Goal: Find specific page/section: Find specific page/section

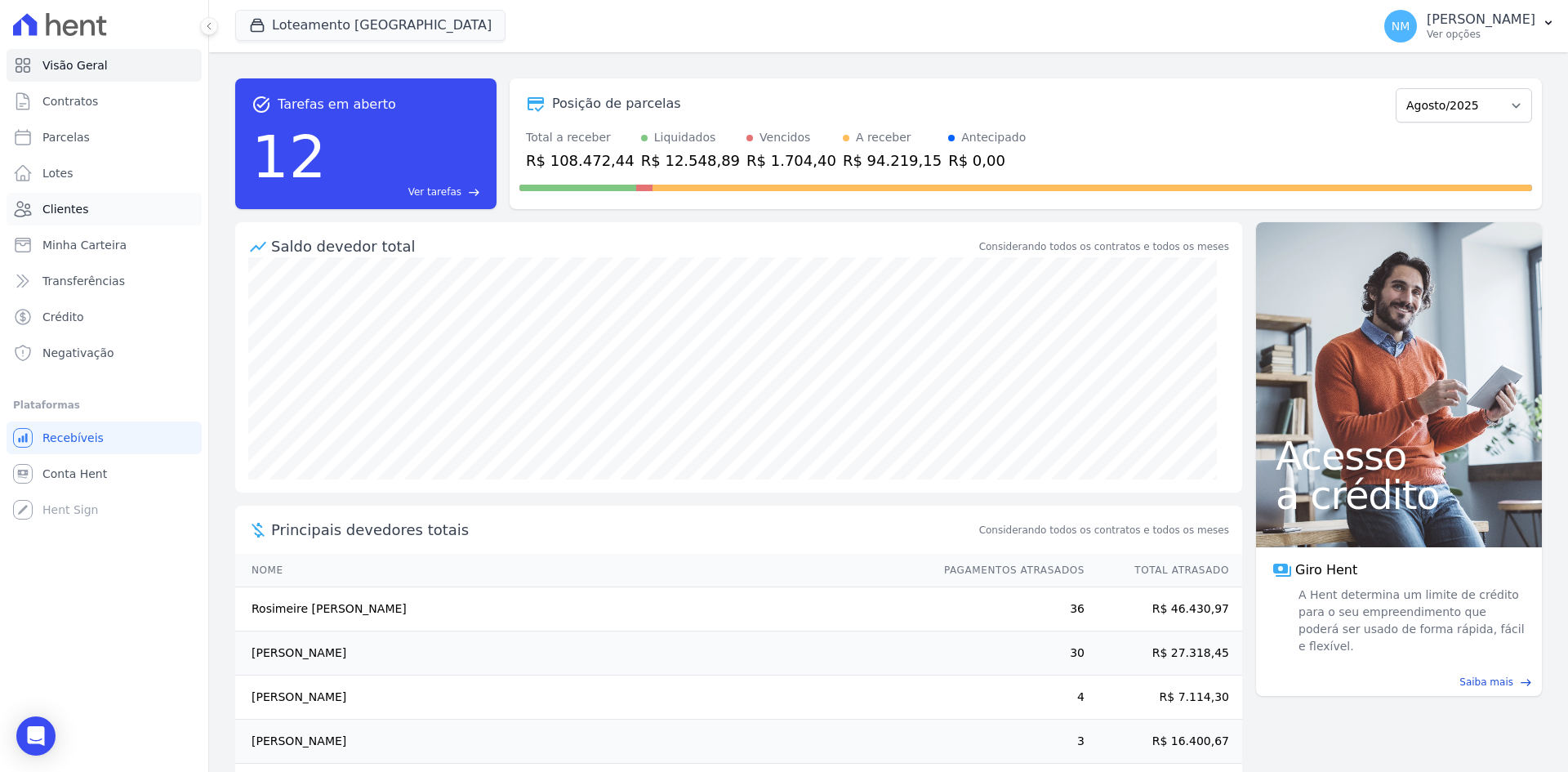
click at [68, 207] on span "Clientes" at bounding box center [65, 208] width 45 height 17
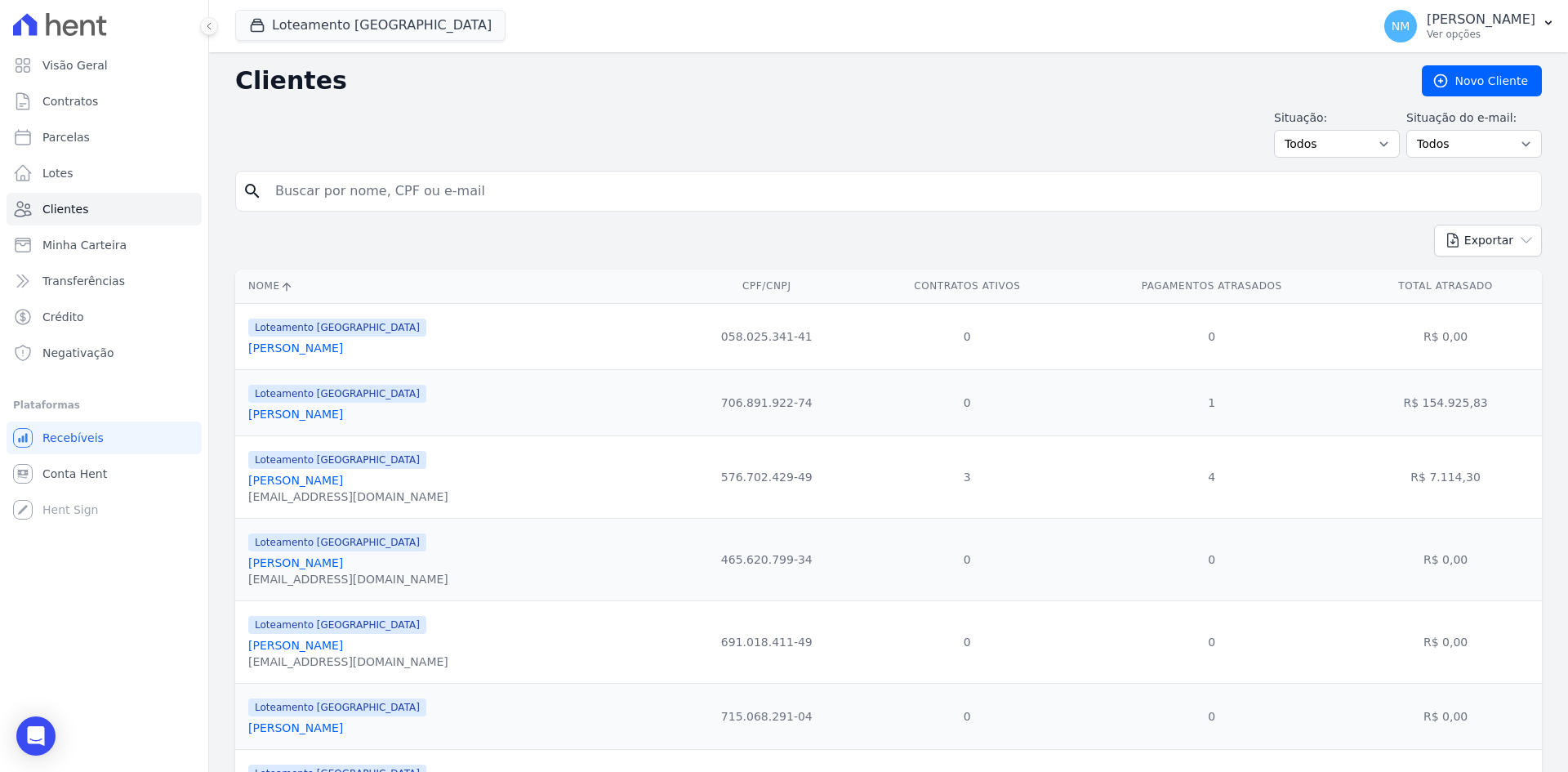
click at [592, 204] on input "search" at bounding box center [899, 190] width 1269 height 32
type input "Geovane"
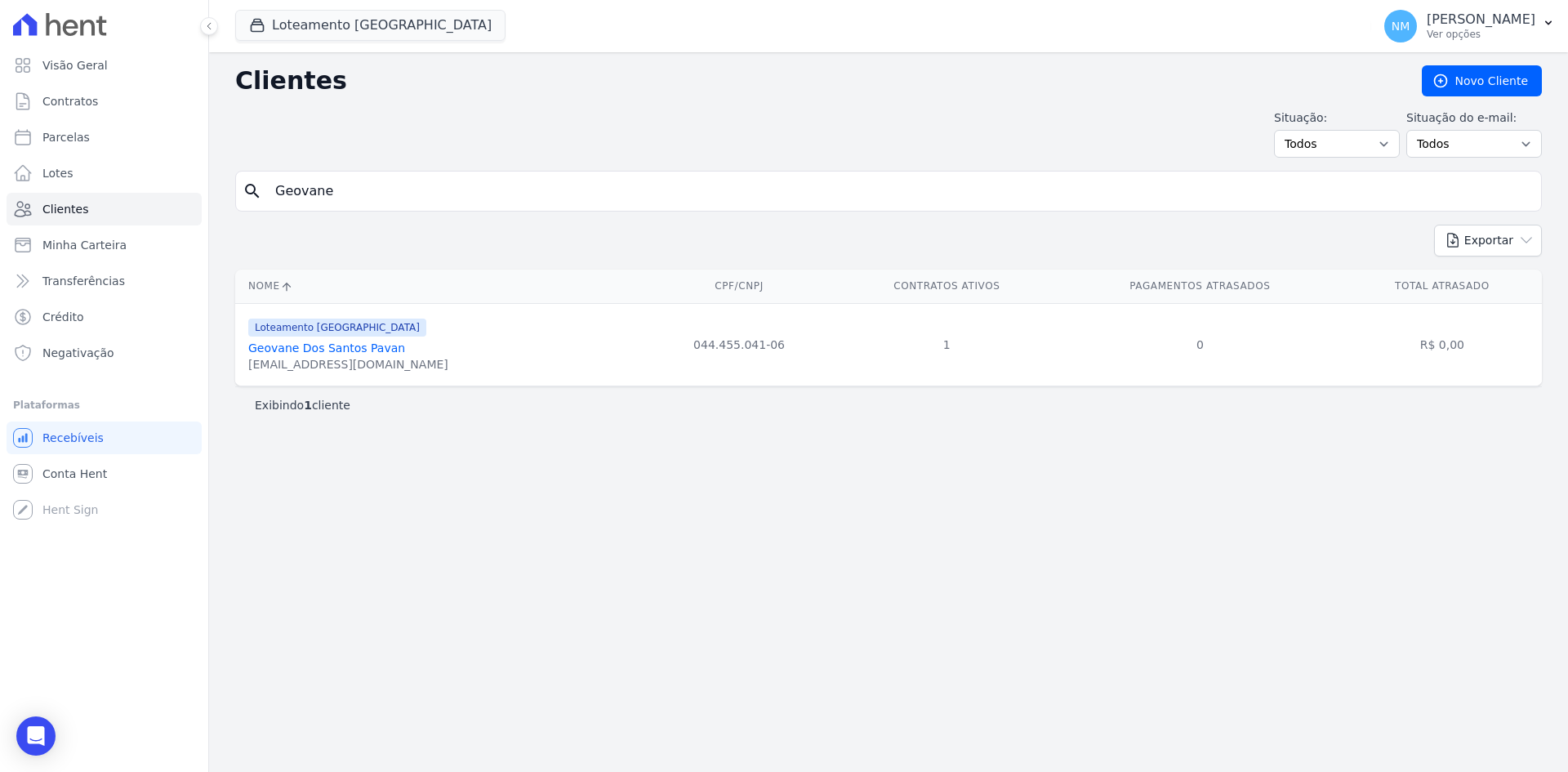
click at [301, 352] on link "Geovane Dos Santos Pavan" at bounding box center [327, 347] width 157 height 13
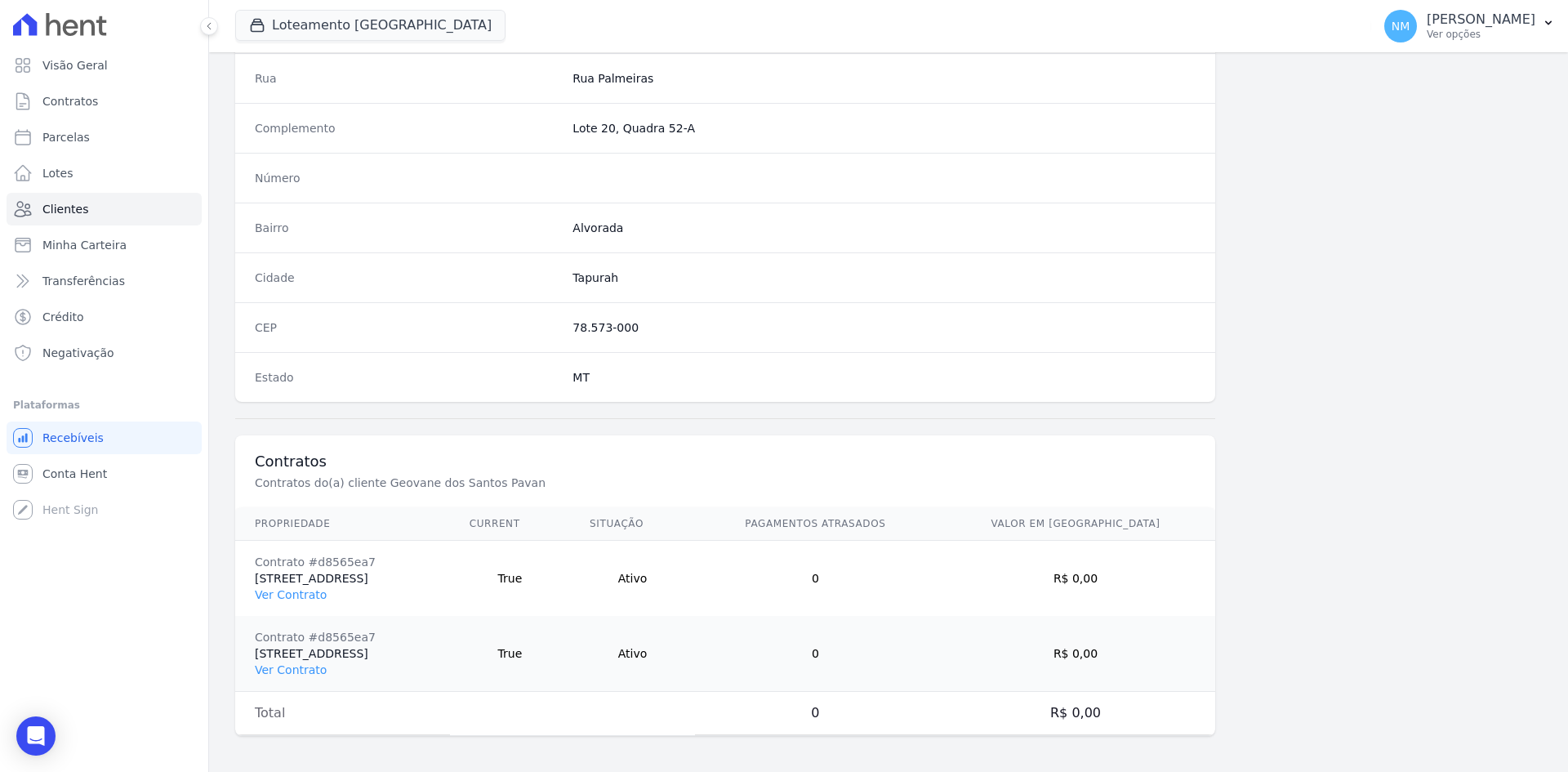
scroll to position [831, 0]
click at [317, 595] on link "Ver Contrato" at bounding box center [290, 591] width 72 height 13
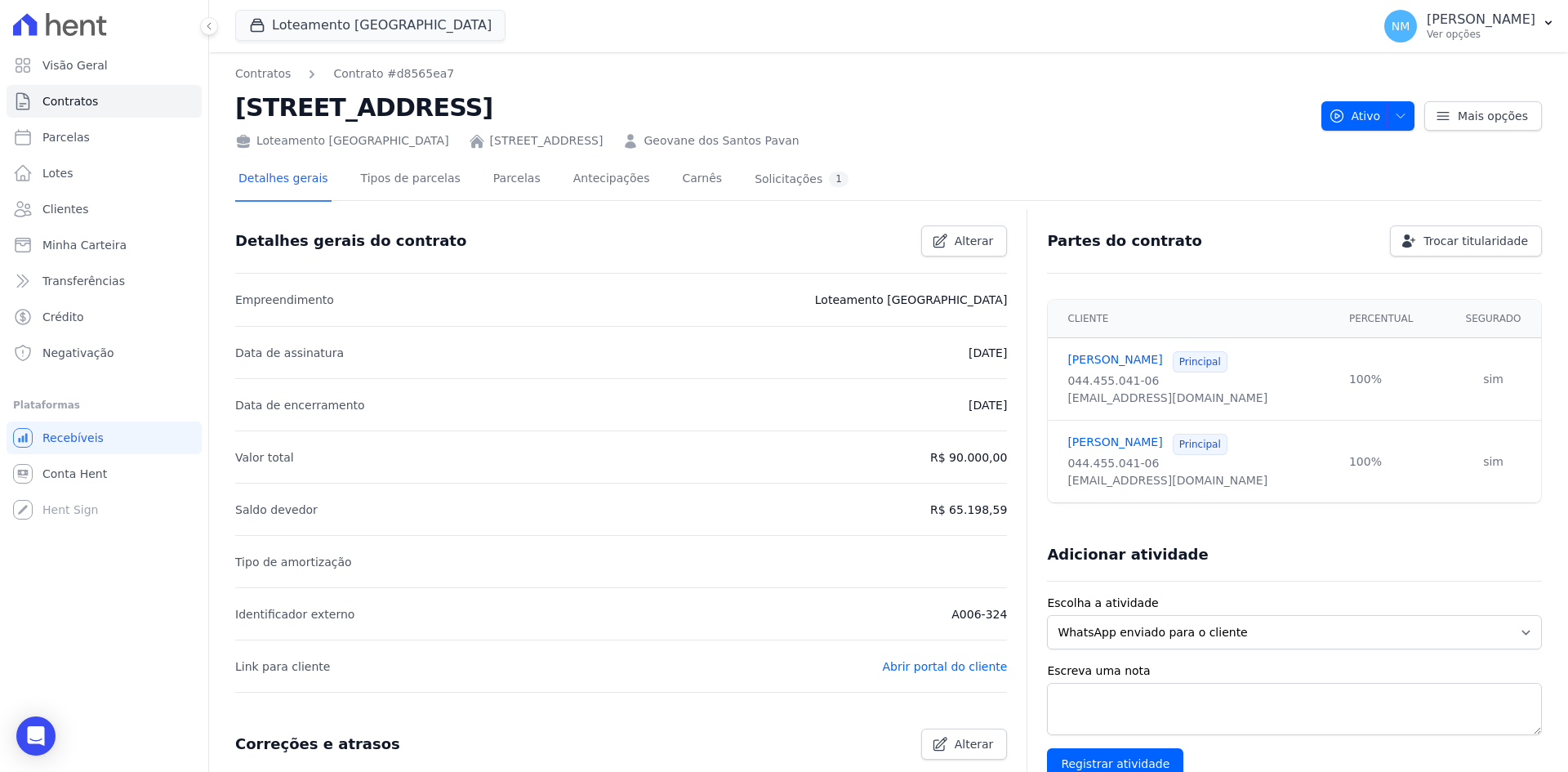
scroll to position [82, 0]
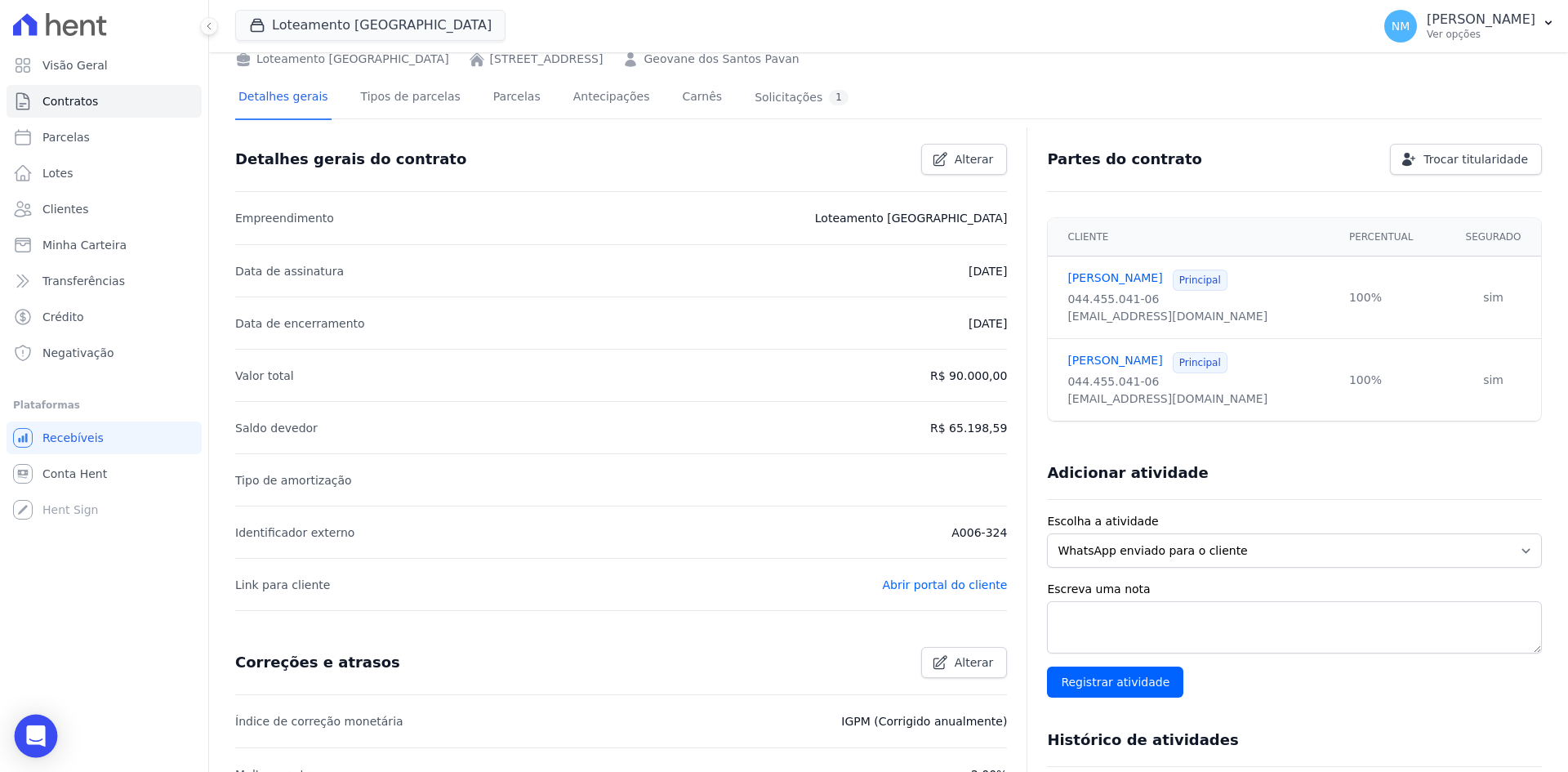
click at [35, 740] on icon "Open Intercom Messenger" at bounding box center [36, 736] width 19 height 21
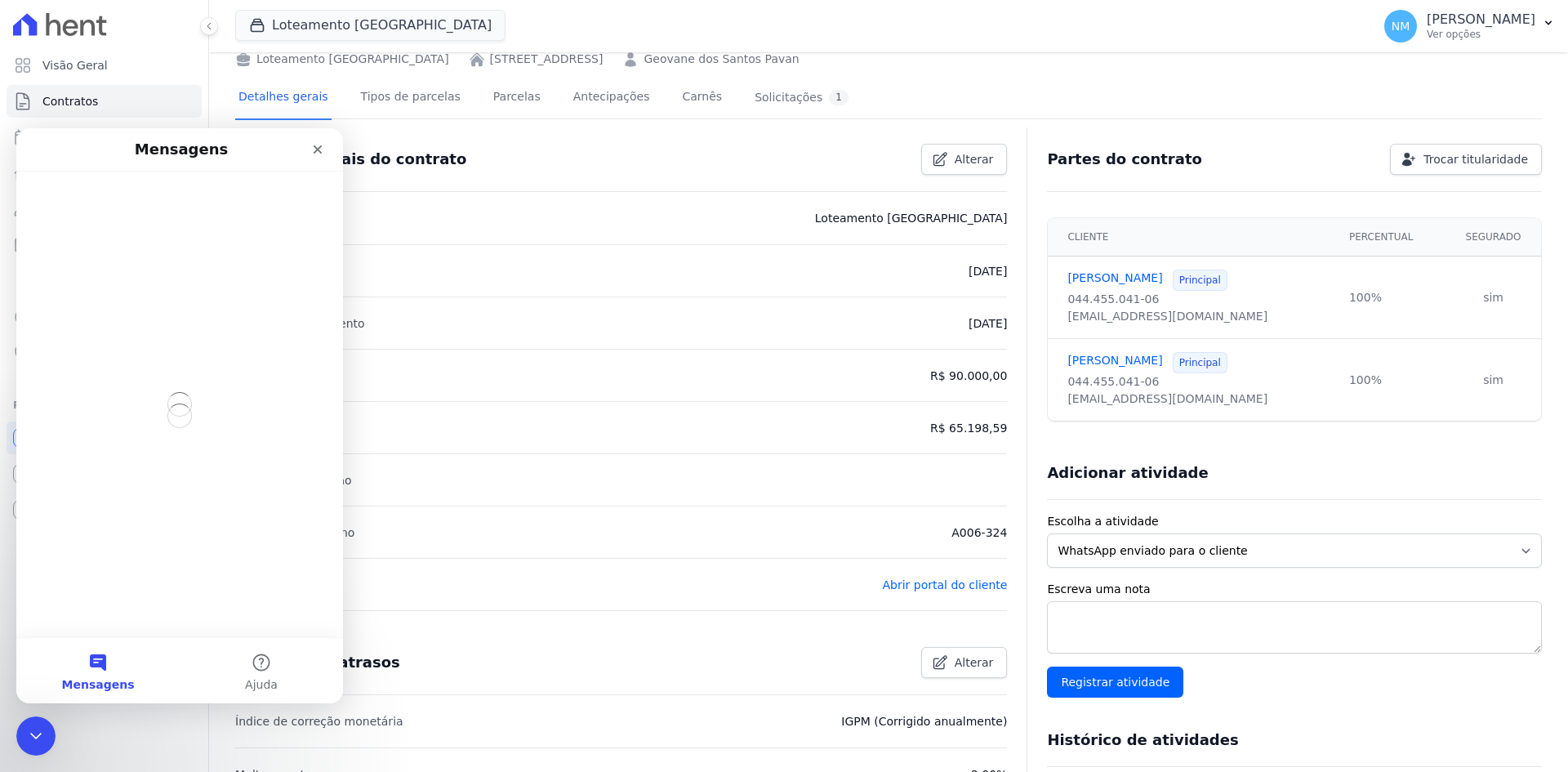
scroll to position [0, 0]
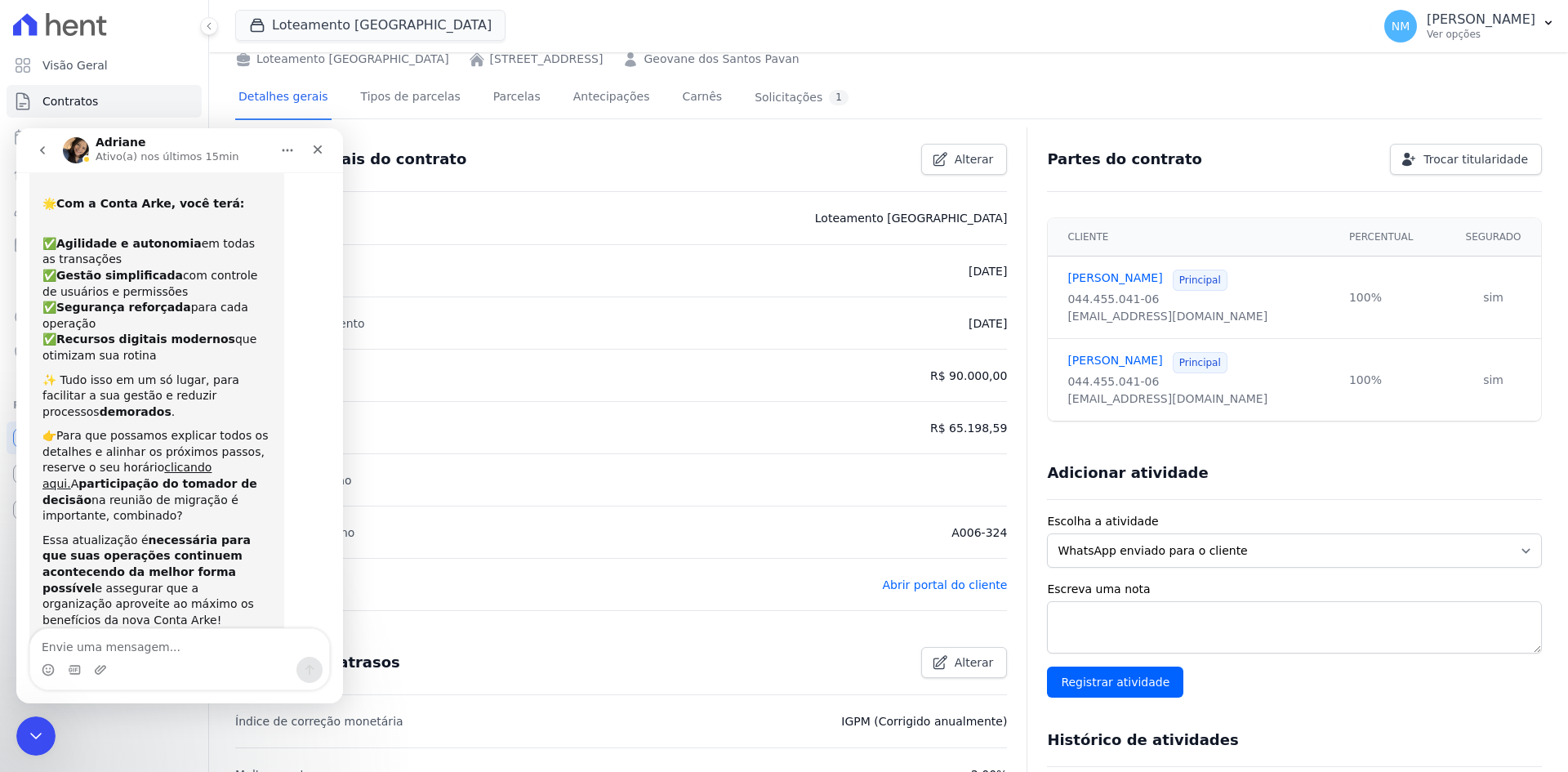
scroll to position [138, 0]
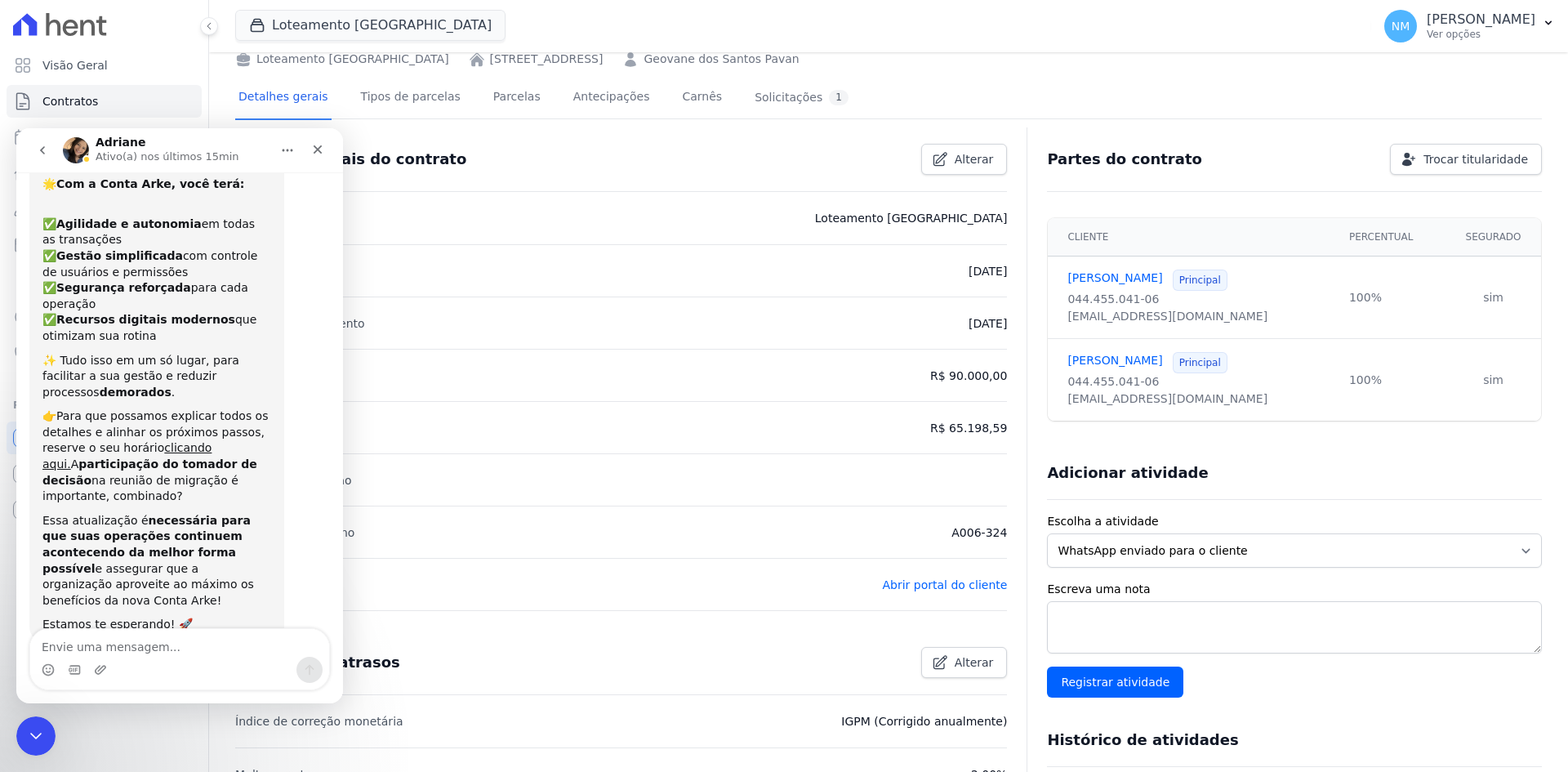
click at [148, 645] on textarea "Envie uma mensagem..." at bounding box center [180, 643] width 299 height 28
type textarea "P"
type textarea "Oie"
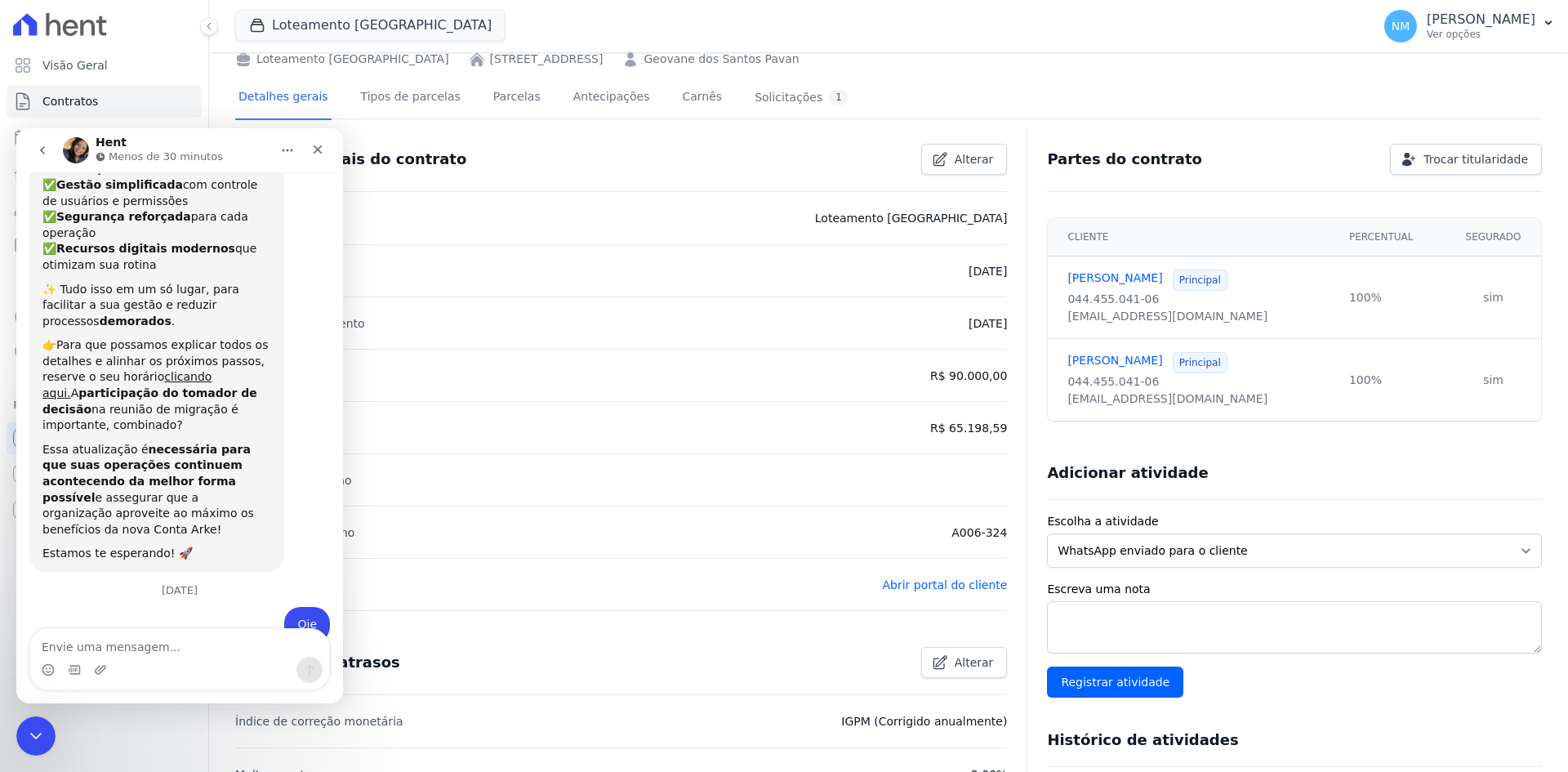
scroll to position [376, 0]
